Goal: Transaction & Acquisition: Subscribe to service/newsletter

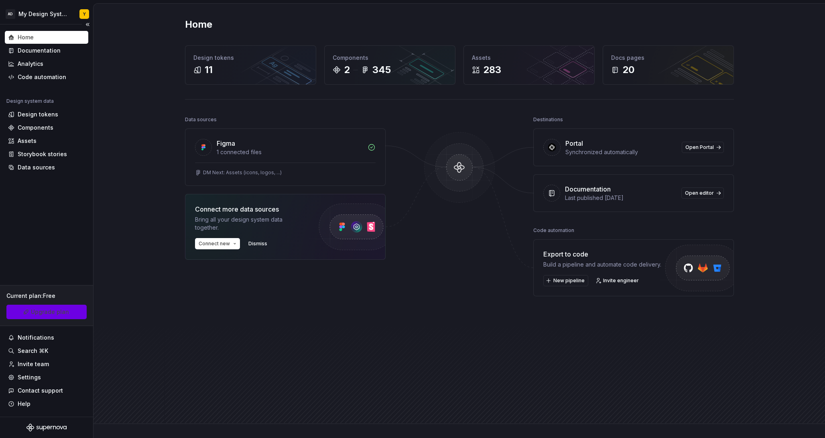
click at [69, 308] on button "Upgrade plan" at bounding box center [46, 312] width 80 height 14
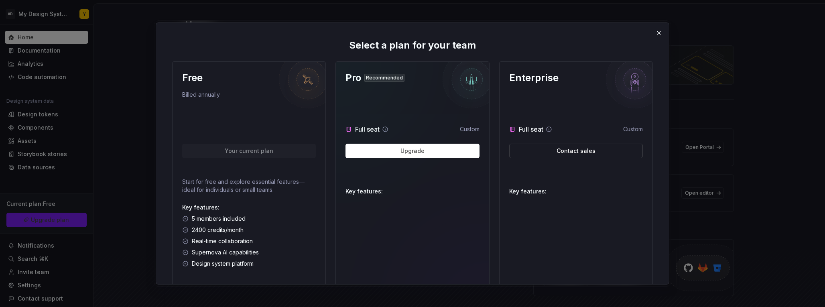
click at [197, 228] on p "2400 credits/month" at bounding box center [218, 230] width 52 height 8
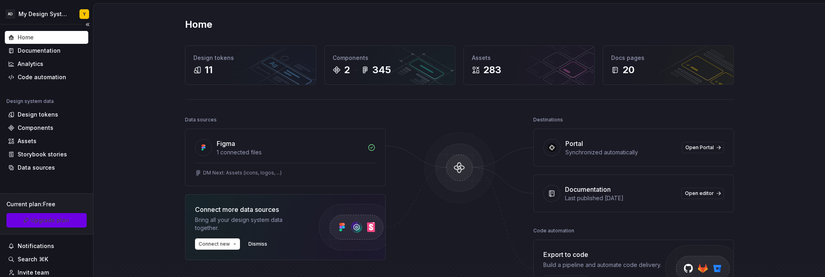
click at [61, 220] on span "Upgrade plan" at bounding box center [50, 220] width 38 height 8
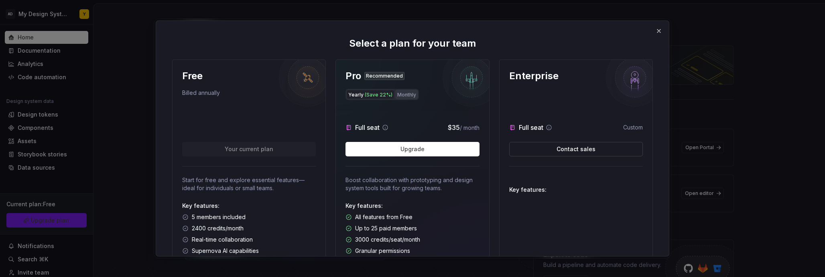
click at [403, 93] on button "Monthly" at bounding box center [406, 94] width 23 height 10
click at [375, 92] on span "(Save 22%)" at bounding box center [379, 95] width 28 height 6
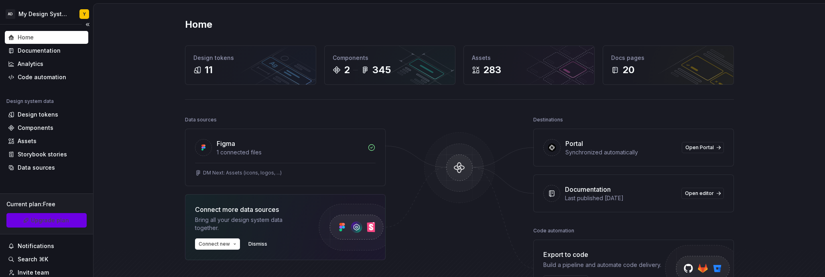
click at [45, 223] on span "Upgrade plan" at bounding box center [50, 220] width 38 height 8
click at [57, 221] on span "Upgrade plan" at bounding box center [50, 220] width 38 height 8
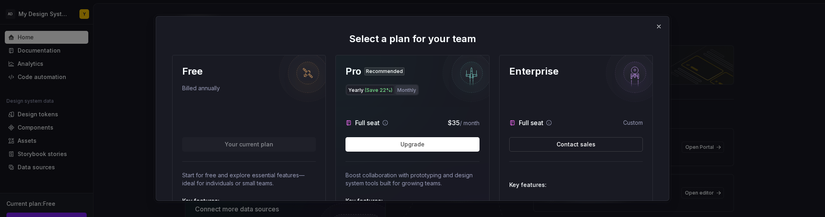
click at [415, 92] on button "Monthly" at bounding box center [406, 90] width 23 height 10
click at [378, 91] on span "(Save 22%)" at bounding box center [379, 90] width 28 height 6
